Goal: Task Accomplishment & Management: Manage account settings

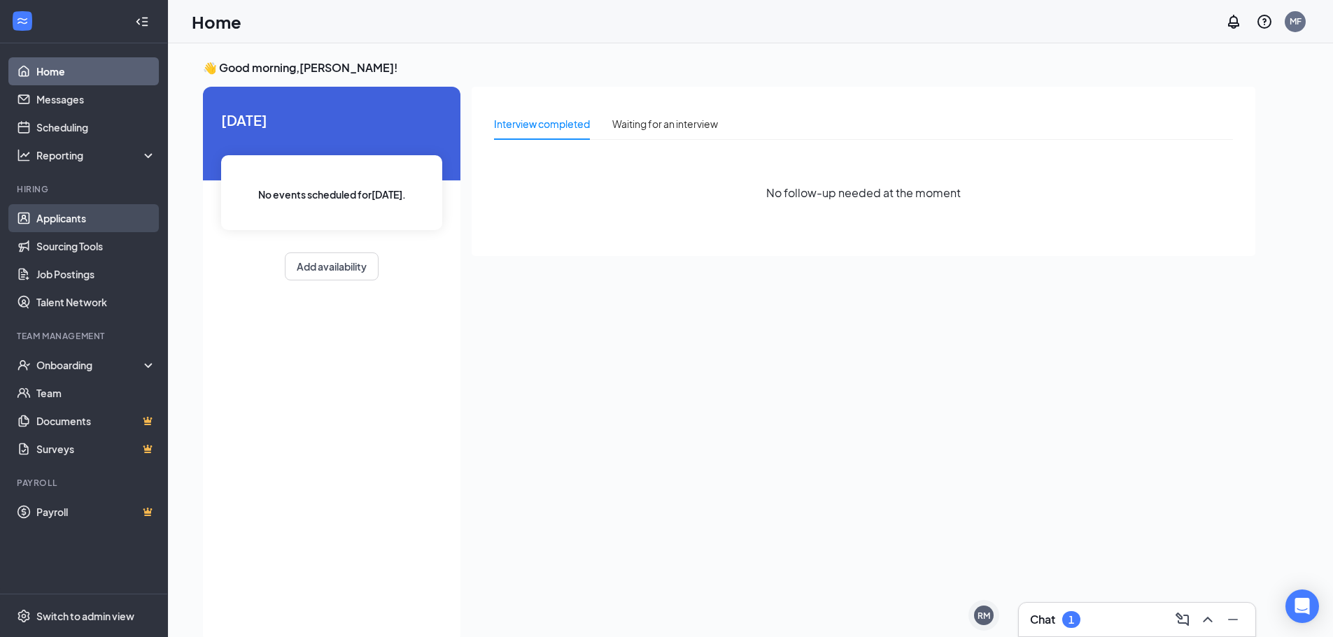
click at [62, 221] on link "Applicants" at bounding box center [96, 218] width 120 height 28
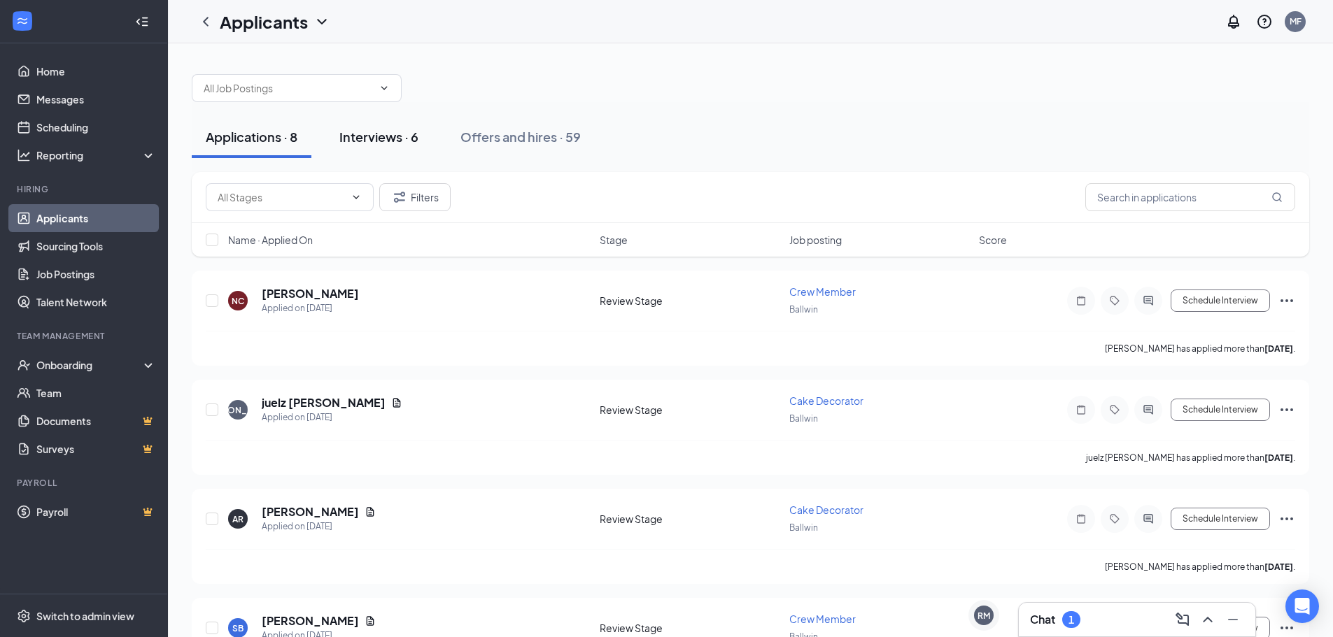
click at [362, 136] on div "Interviews · 6" at bounding box center [378, 136] width 79 height 17
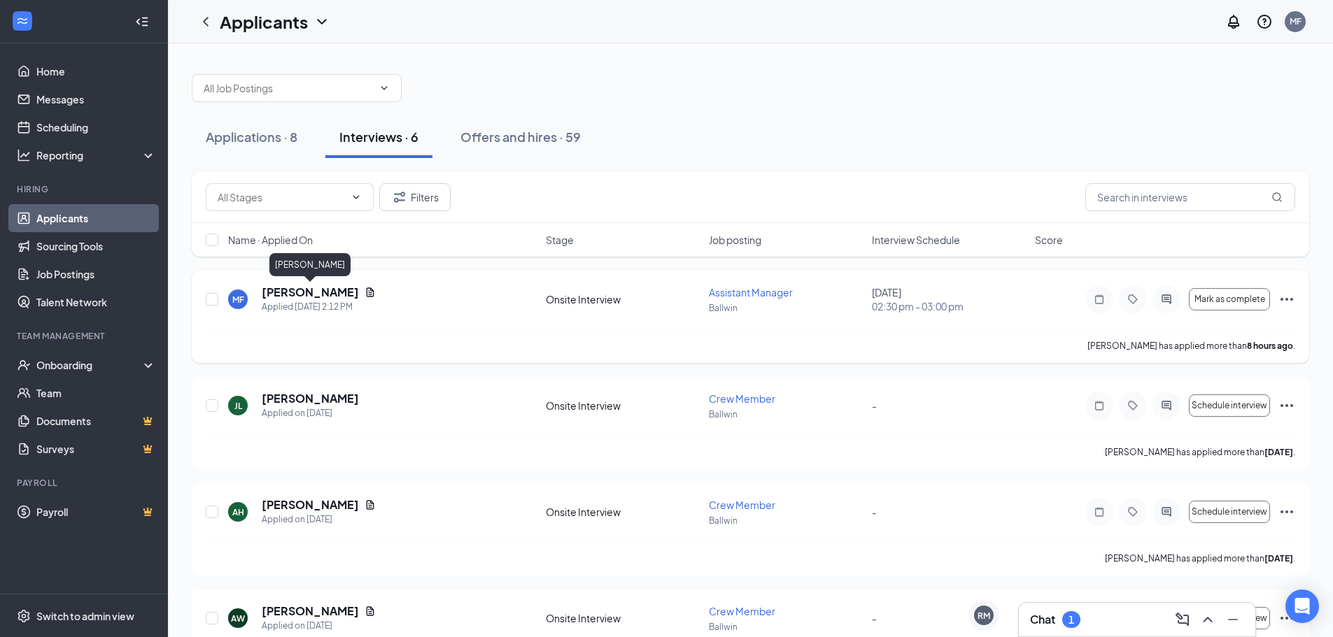
click at [342, 290] on h5 "[PERSON_NAME]" at bounding box center [310, 292] width 97 height 15
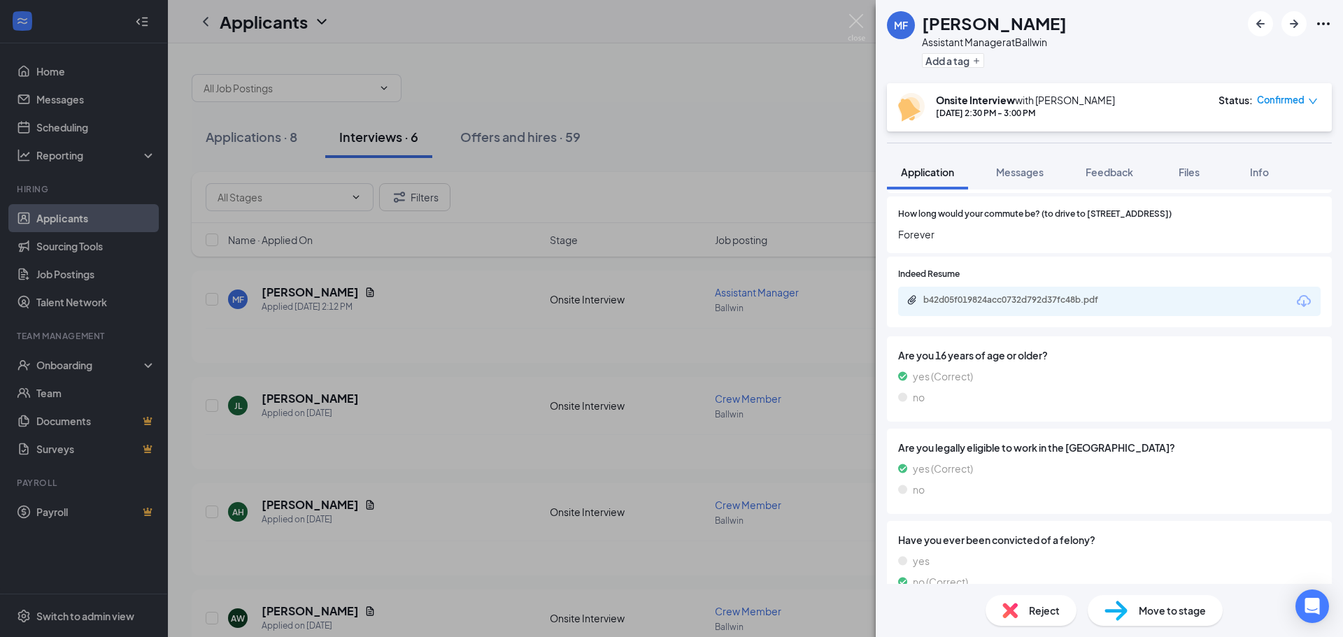
scroll to position [940, 0]
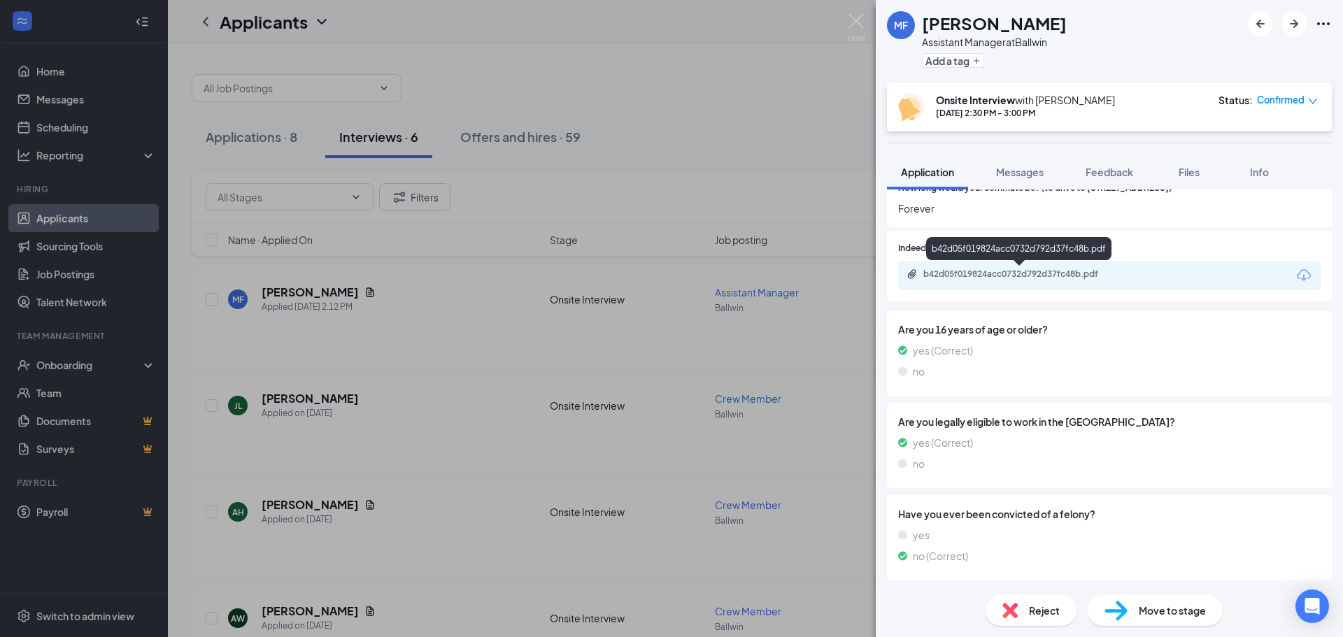
click at [1044, 272] on div "b42d05f019824acc0732d792d37fc48b.pdf" at bounding box center [1021, 274] width 196 height 11
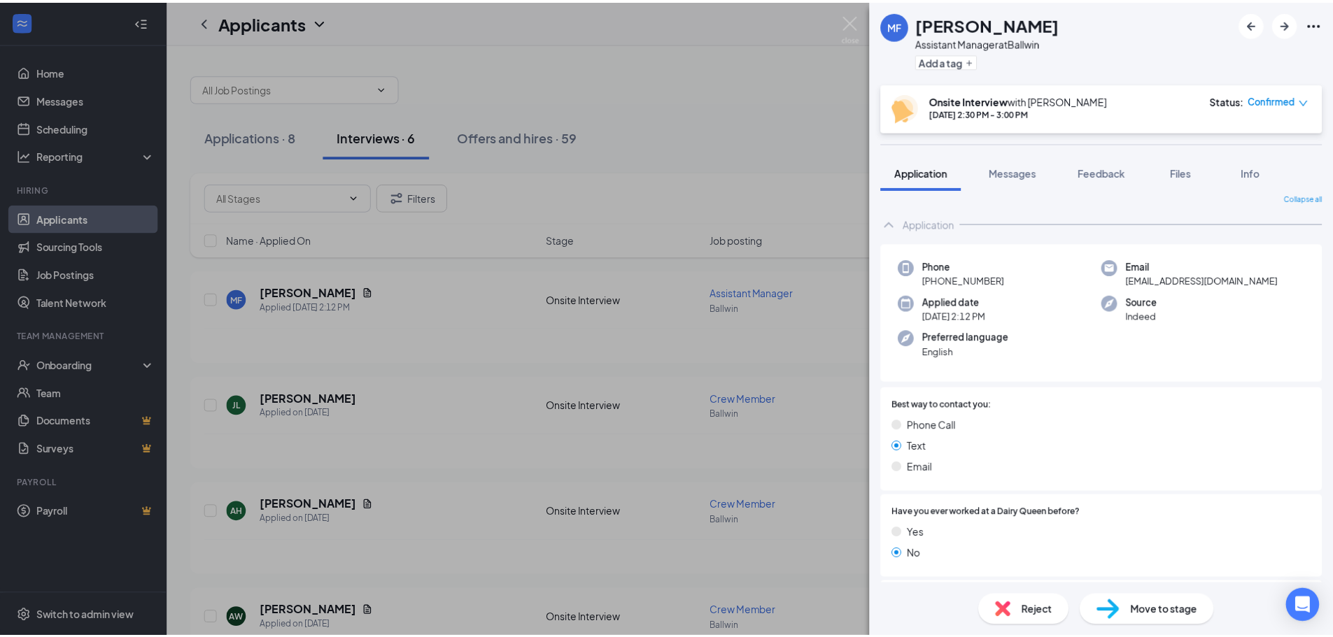
scroll to position [0, 0]
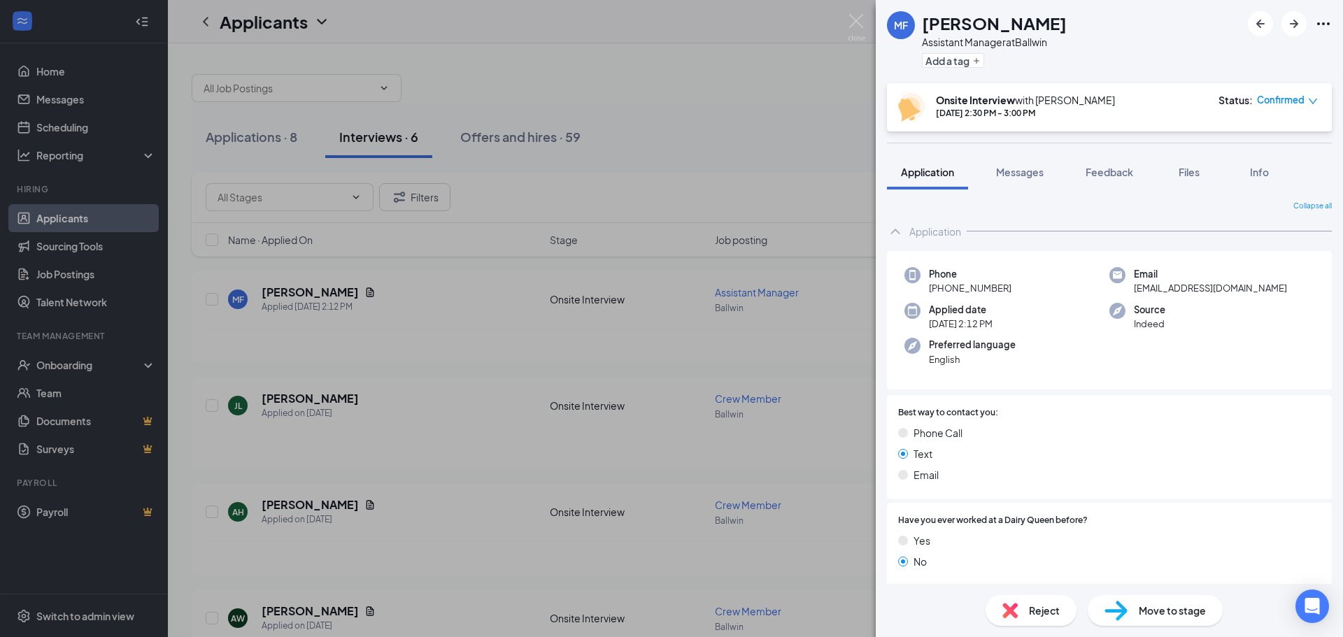
click at [847, 17] on div "[PERSON_NAME] Assistant Manager at Ballwin Add a tag Onsite Interview with [PER…" at bounding box center [671, 318] width 1343 height 637
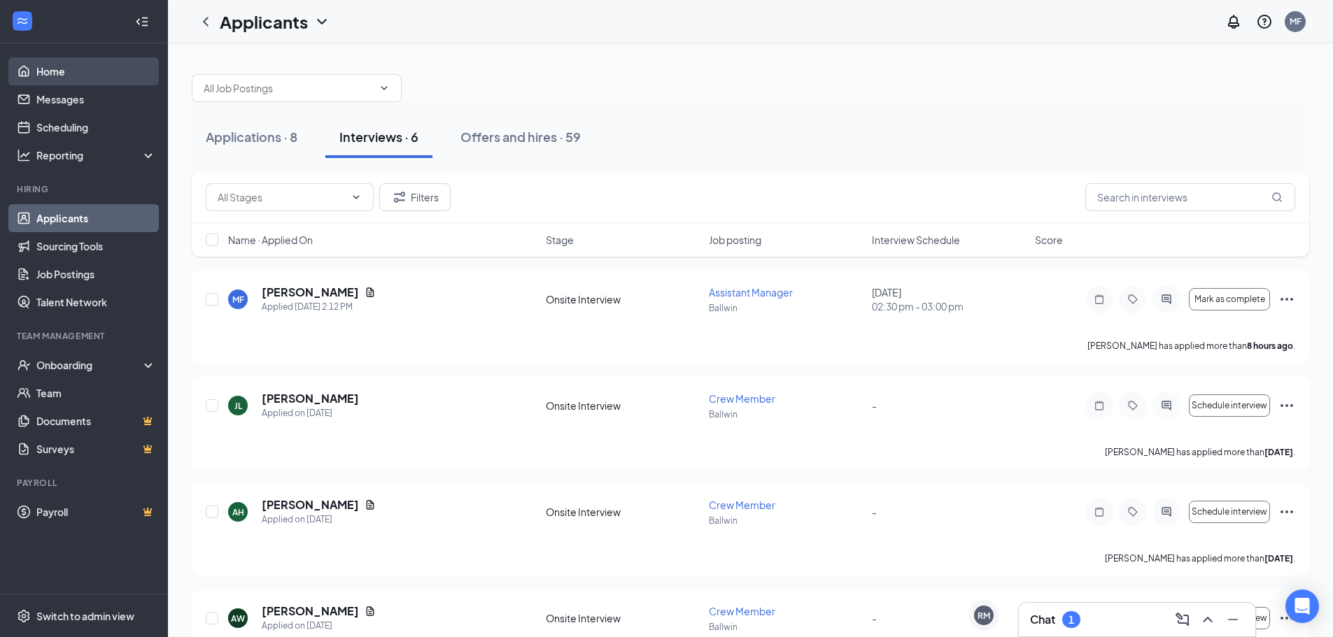
click at [43, 60] on link "Home" at bounding box center [96, 71] width 120 height 28
